Goal: Download file/media

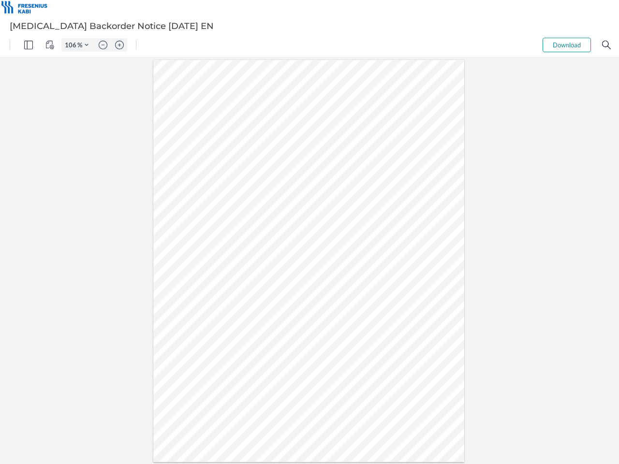
click at [29, 45] on img "Panel" at bounding box center [28, 45] width 9 height 9
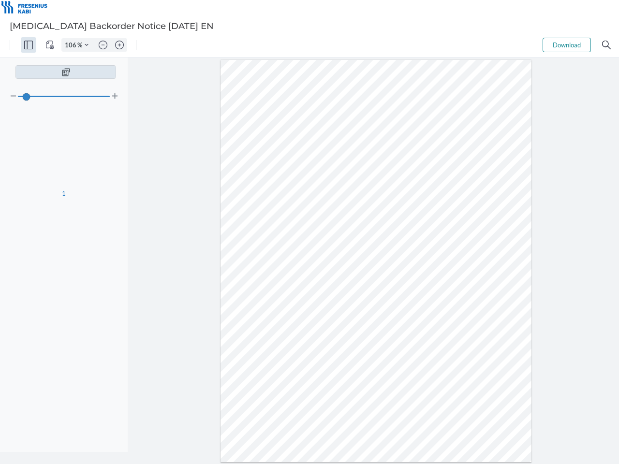
click at [50, 45] on img "View Controls" at bounding box center [49, 45] width 9 height 9
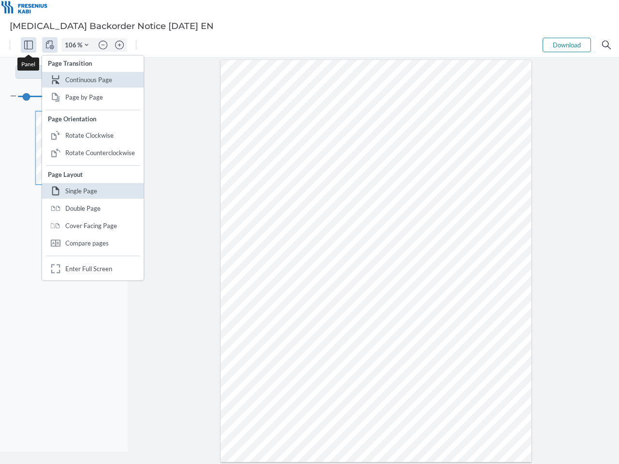
click at [72, 45] on input "106" at bounding box center [69, 45] width 15 height 9
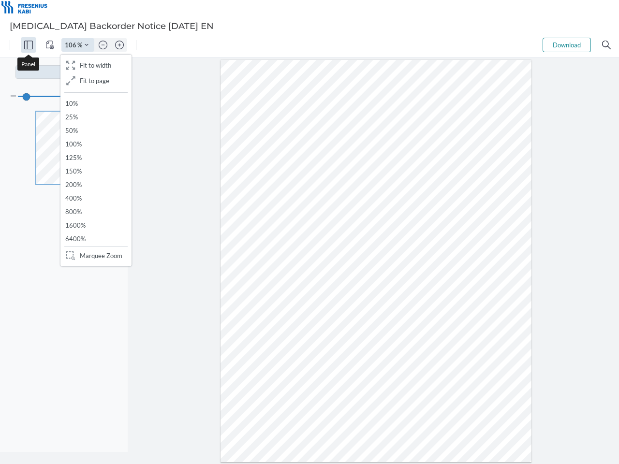
click at [87, 45] on img "Zoom Controls" at bounding box center [87, 45] width 4 height 4
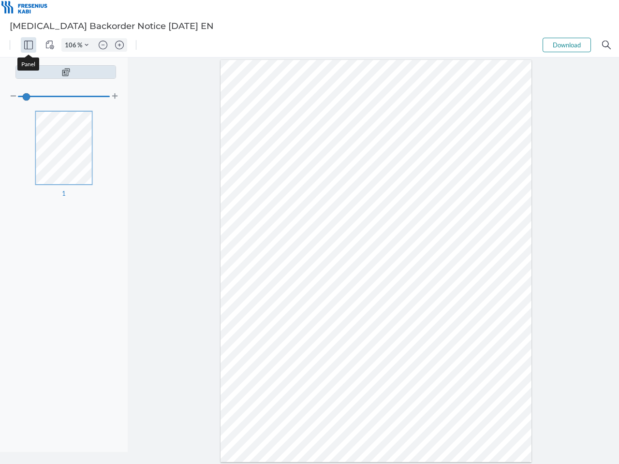
click at [103, 45] on img "Zoom out" at bounding box center [103, 45] width 9 height 9
click at [119, 45] on img "Zoom in" at bounding box center [119, 45] width 9 height 9
type input "106"
click at [566, 45] on button "Download" at bounding box center [566, 45] width 48 height 15
click at [606, 45] on img "Search" at bounding box center [606, 45] width 9 height 9
